Goal: Obtain resource: Obtain resource

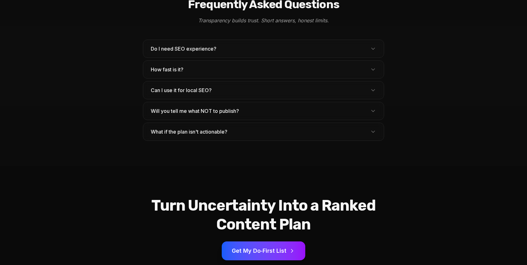
scroll to position [1971, 0]
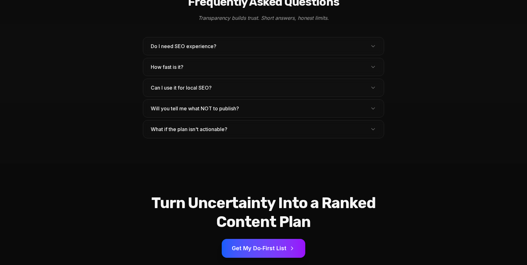
click at [182, 125] on span "What if the plan isn't actionable?" at bounding box center [192, 129] width 82 height 8
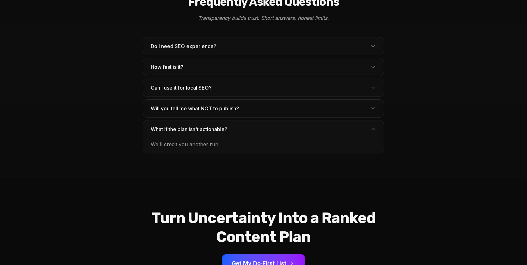
click at [182, 125] on span "What if the plan isn't actionable?" at bounding box center [192, 129] width 82 height 8
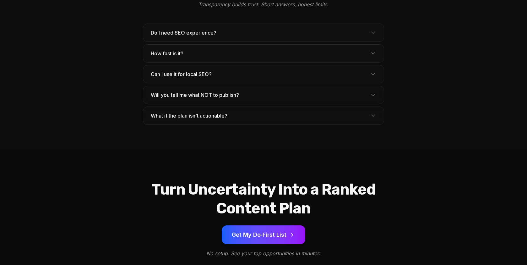
scroll to position [1995, 0]
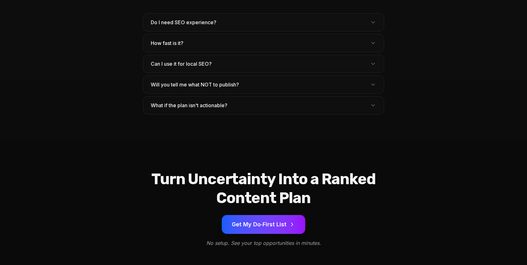
click at [261, 215] on button "Get My Do‑First List" at bounding box center [264, 224] width 84 height 19
